Goal: Communication & Community: Participate in discussion

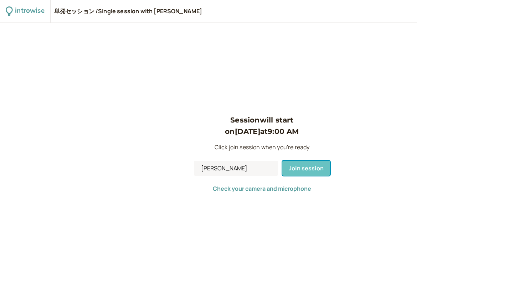
click at [291, 169] on span "Join session" at bounding box center [306, 168] width 35 height 8
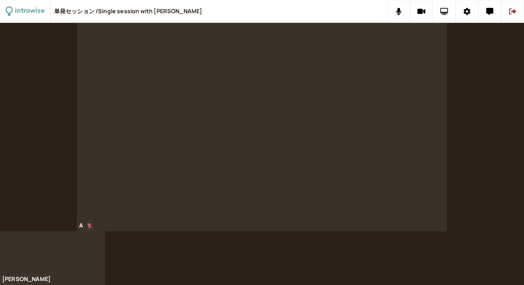
click at [442, 11] on icon at bounding box center [444, 11] width 8 height 7
click at [423, 10] on icon at bounding box center [422, 11] width 8 height 7
click at [423, 10] on icon at bounding box center [421, 11] width 9 height 7
click at [423, 10] on icon at bounding box center [422, 11] width 8 height 7
click at [423, 10] on icon at bounding box center [421, 11] width 9 height 7
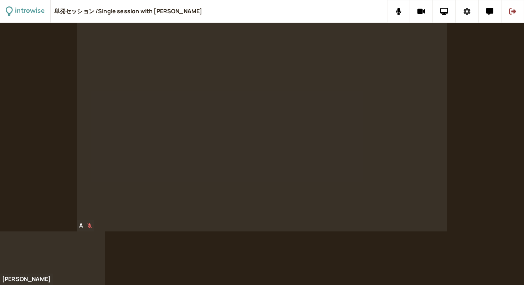
click at [466, 14] on icon at bounding box center [467, 11] width 7 height 7
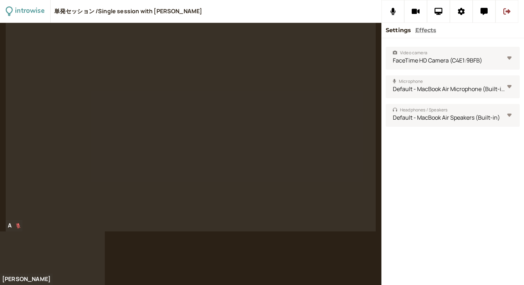
click at [429, 30] on button "Effects" at bounding box center [425, 30] width 21 height 9
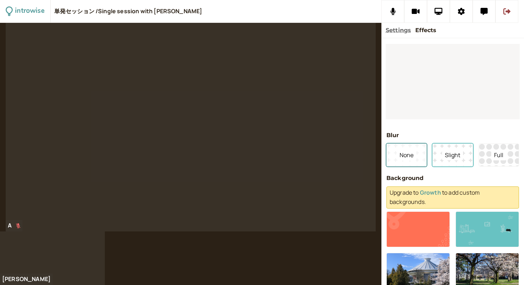
click at [453, 159] on span "Slight" at bounding box center [452, 154] width 21 height 11
click at [414, 156] on span "None" at bounding box center [407, 154] width 20 height 11
click at [497, 160] on button "Full" at bounding box center [499, 154] width 40 height 23
click at [416, 156] on span "None" at bounding box center [407, 154] width 20 height 11
click at [471, 228] on button at bounding box center [487, 229] width 63 height 36
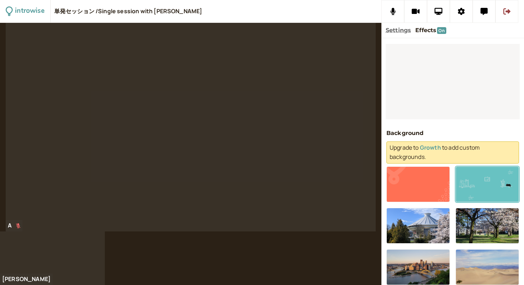
scroll to position [47, 0]
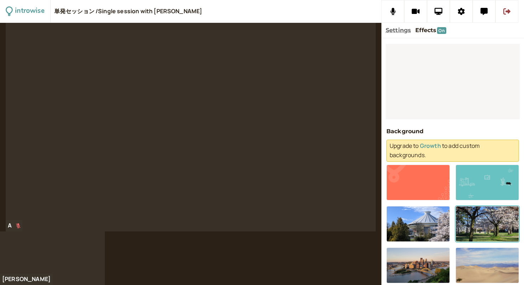
click at [481, 225] on button at bounding box center [487, 224] width 63 height 36
click at [419, 237] on button at bounding box center [418, 224] width 63 height 36
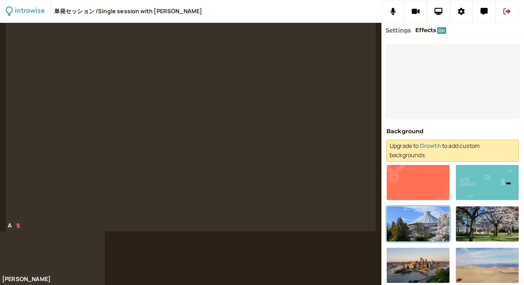
click at [419, 237] on button at bounding box center [418, 224] width 63 height 36
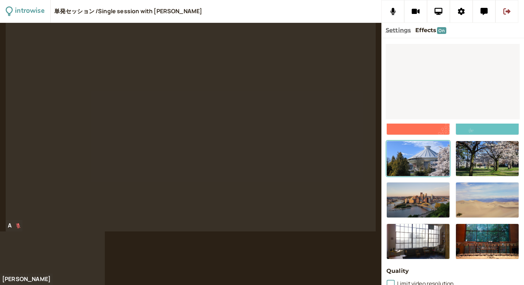
scroll to position [131, 0]
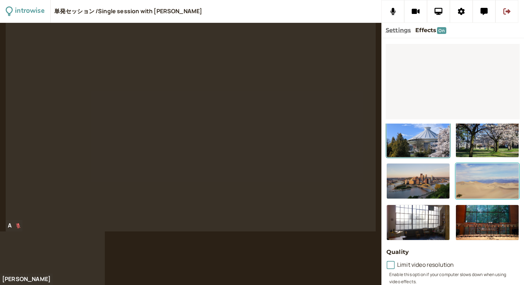
click at [479, 179] on button at bounding box center [487, 181] width 63 height 36
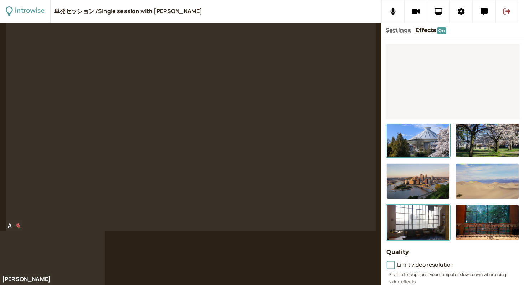
click at [446, 218] on button at bounding box center [418, 222] width 63 height 36
click at [451, 218] on div at bounding box center [453, 160] width 133 height 160
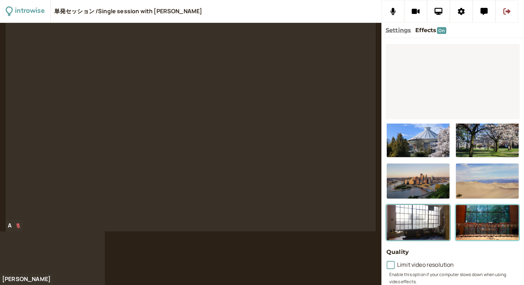
click at [485, 218] on button at bounding box center [487, 222] width 63 height 36
click at [437, 197] on button at bounding box center [418, 181] width 63 height 36
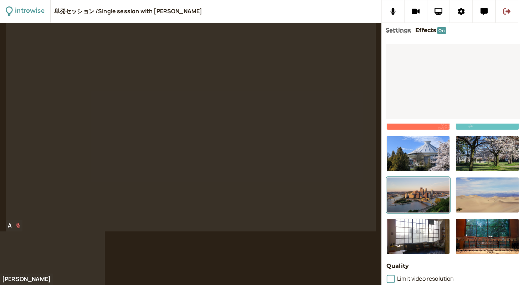
click at [427, 177] on div at bounding box center [453, 174] width 133 height 160
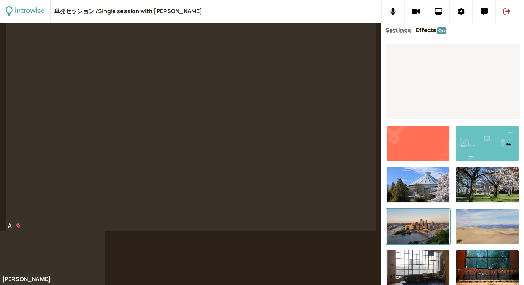
scroll to position [85, 0]
click at [427, 177] on button at bounding box center [418, 185] width 63 height 36
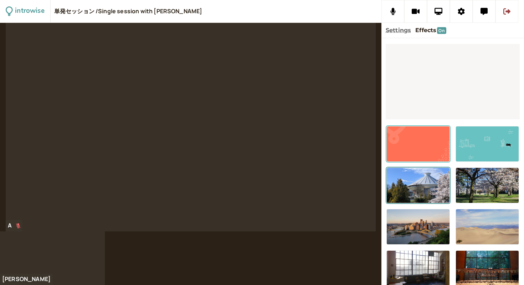
click at [429, 145] on button at bounding box center [418, 144] width 63 height 36
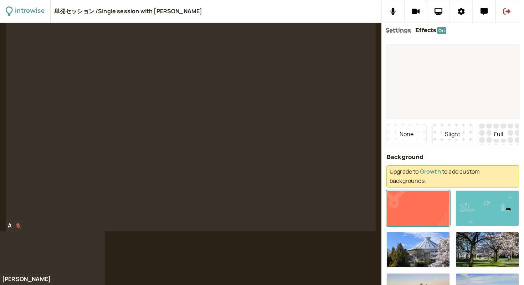
scroll to position [0, 0]
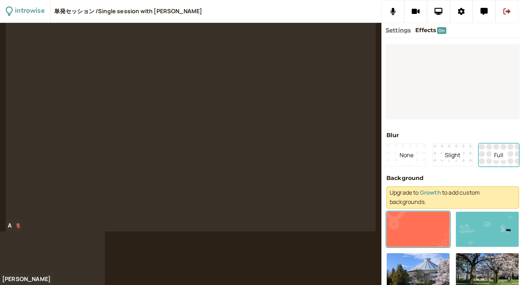
click at [490, 155] on button "Full" at bounding box center [499, 154] width 40 height 23
click at [398, 155] on span "None" at bounding box center [407, 154] width 20 height 11
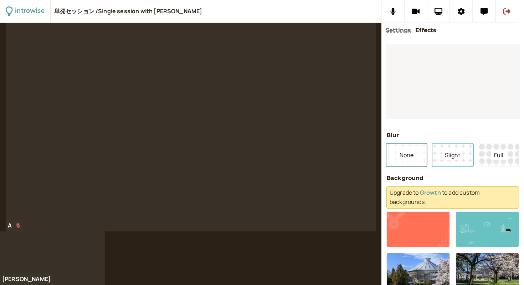
click at [436, 154] on button "Slight" at bounding box center [453, 154] width 40 height 23
click at [485, 155] on button "Full" at bounding box center [499, 154] width 40 height 23
click at [457, 155] on span "Slight" at bounding box center [452, 154] width 21 height 11
click at [414, 149] on span "None" at bounding box center [407, 154] width 20 height 11
click at [443, 151] on span "Slight" at bounding box center [452, 154] width 21 height 11
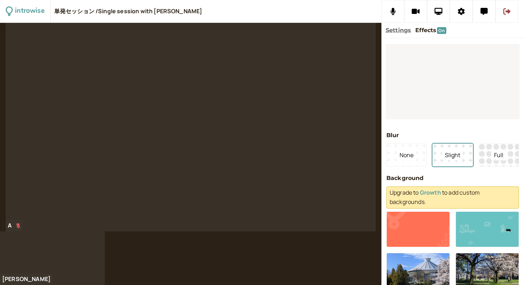
click at [524, 154] on div "Blur None Slight Full Background Upgrade to Growth to add custom backgrounds. Q…" at bounding box center [453, 161] width 143 height 246
click at [500, 154] on span "Full" at bounding box center [498, 154] width 15 height 11
click at [425, 156] on button "None" at bounding box center [407, 154] width 40 height 23
click at [511, 14] on button at bounding box center [507, 11] width 23 height 23
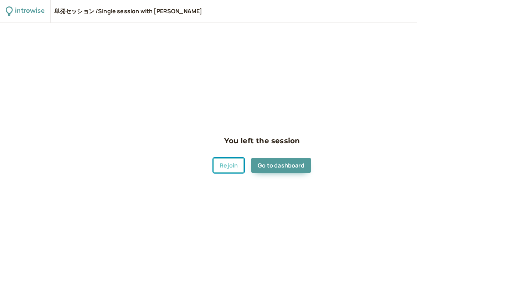
click at [219, 166] on button "Rejoin" at bounding box center [228, 165] width 31 height 15
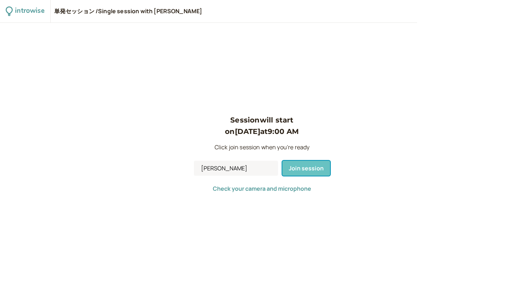
click at [299, 162] on button "Join session" at bounding box center [306, 167] width 48 height 15
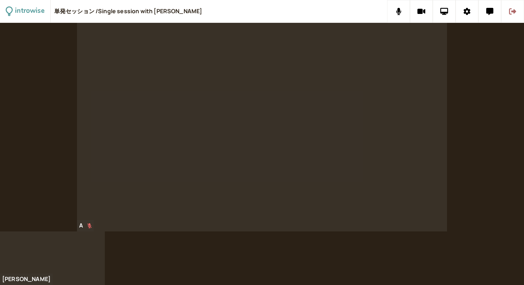
click at [517, 13] on button at bounding box center [512, 11] width 23 height 23
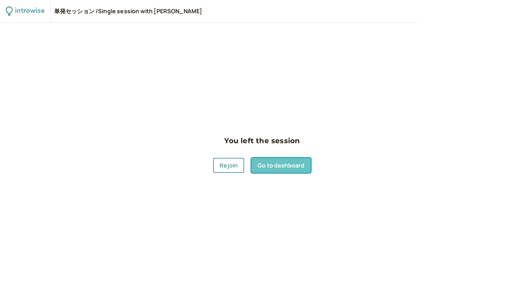
click at [283, 164] on link "Go to dashboard" at bounding box center [280, 165] width 59 height 15
